Goal: Complete application form

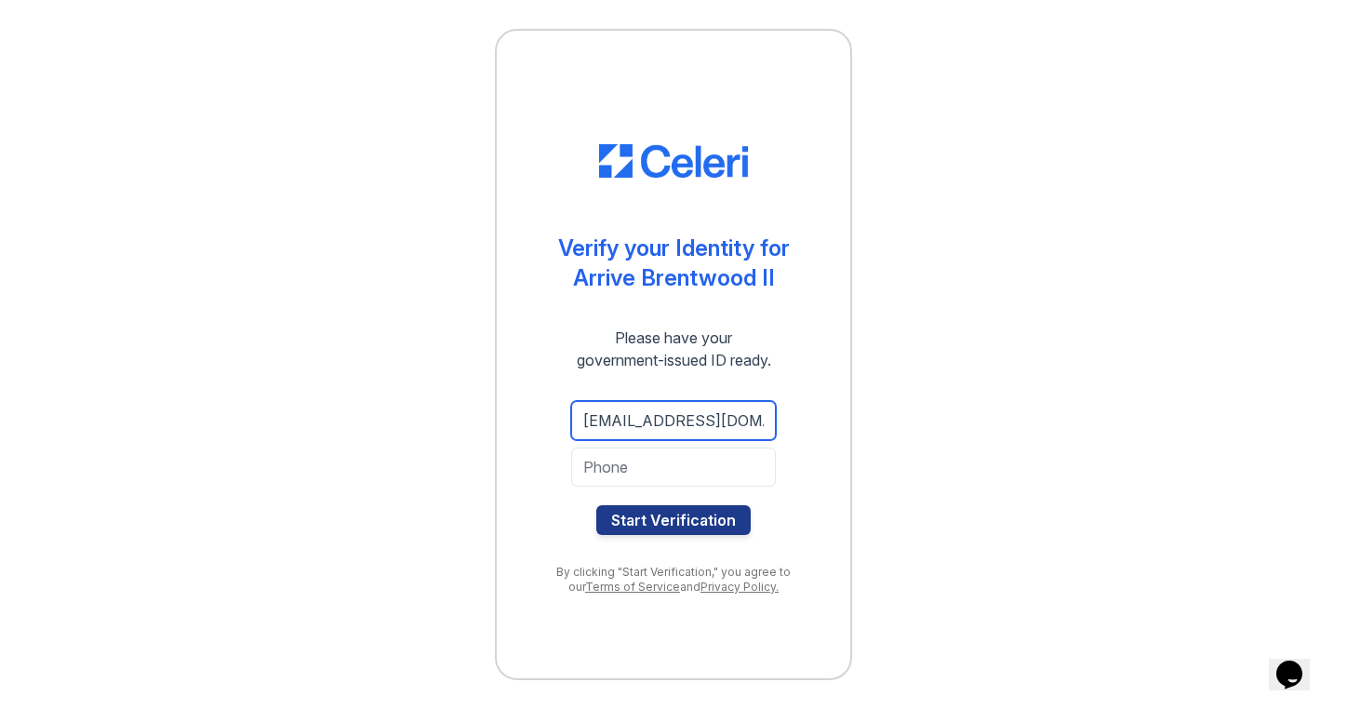
type input "[EMAIL_ADDRESS][DOMAIN_NAME]"
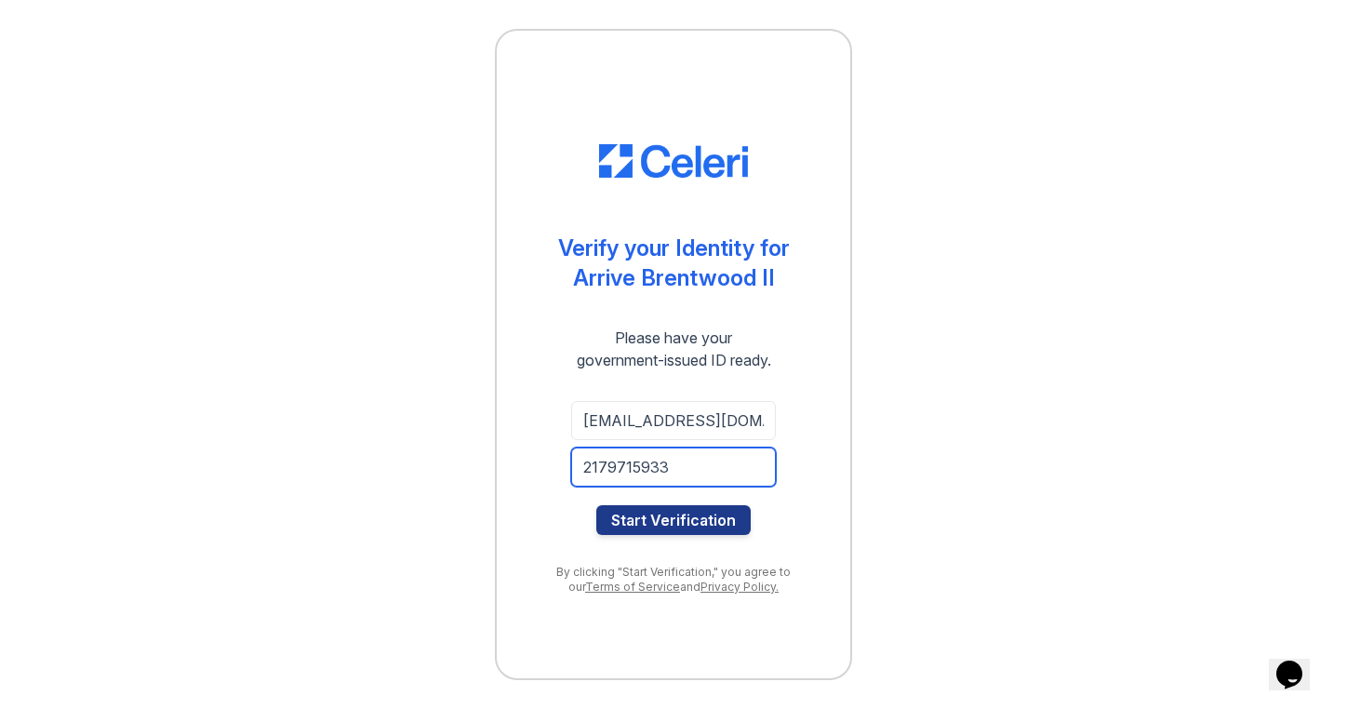
type input "2179715933"
click at [511, 454] on div "Verify your Identity for Arrive Brentwood II Please have your government-issued…" at bounding box center [673, 354] width 357 height 651
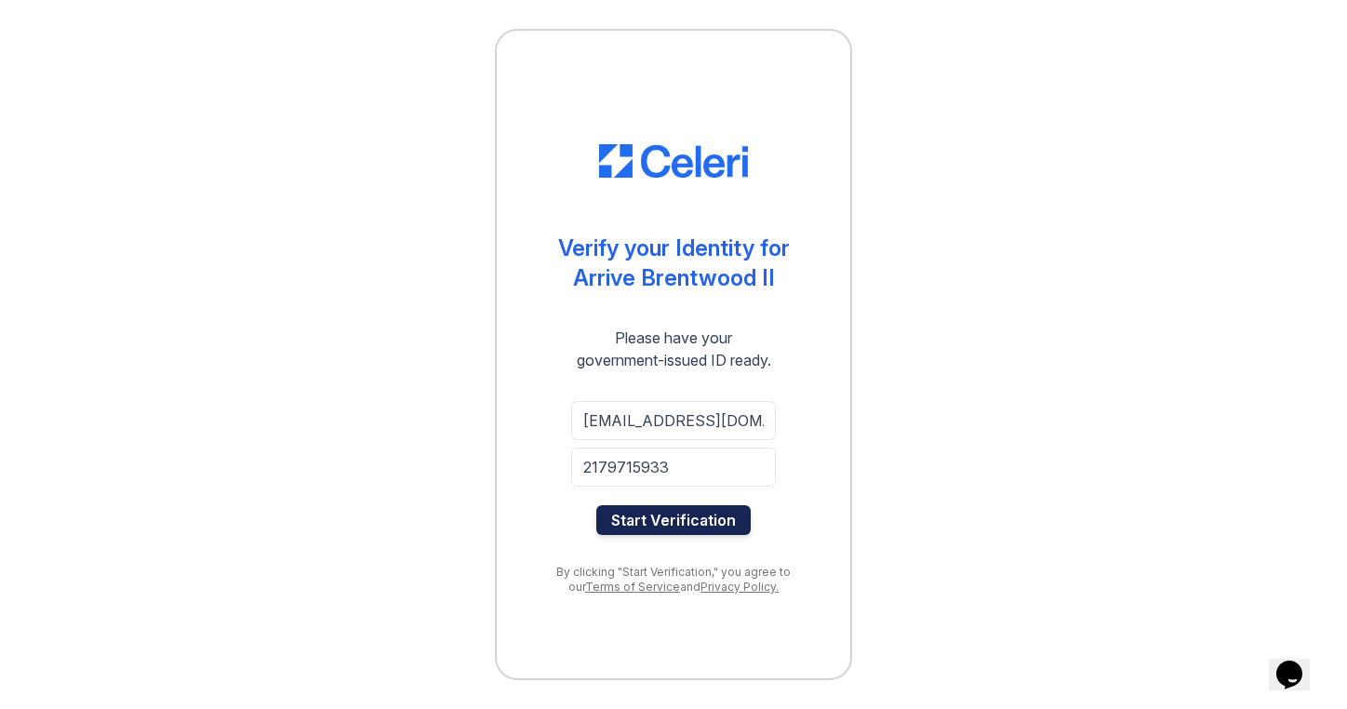
click at [655, 521] on button "Start Verification" at bounding box center [673, 520] width 154 height 30
